Goal: Ask a question: Seek information or help from site administrators or community

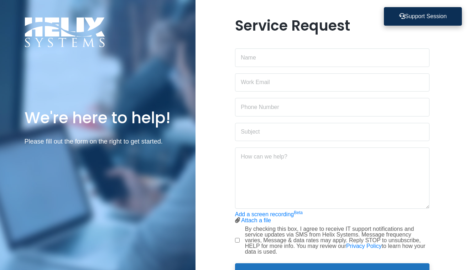
click at [405, 22] on button "Support Session" at bounding box center [423, 16] width 78 height 19
click at [409, 15] on button "Support Session" at bounding box center [422, 16] width 78 height 19
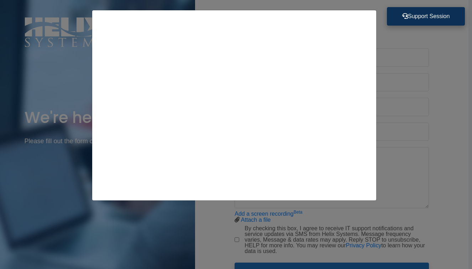
click at [421, 19] on button "Support Session" at bounding box center [426, 16] width 78 height 19
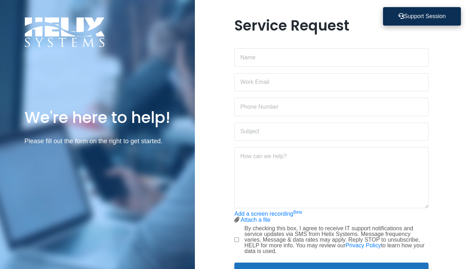
click at [421, 19] on button "Support Session" at bounding box center [422, 16] width 78 height 19
click at [435, 19] on button "Support Session" at bounding box center [422, 16] width 78 height 19
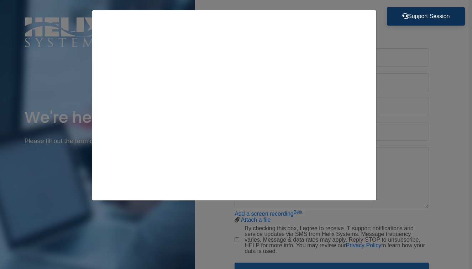
click at [453, 92] on div at bounding box center [236, 134] width 472 height 269
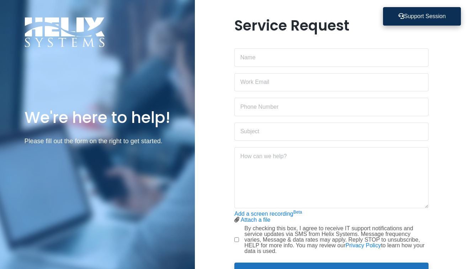
click at [403, 12] on button "Support Session" at bounding box center [422, 16] width 78 height 19
